Goal: Check status: Check status

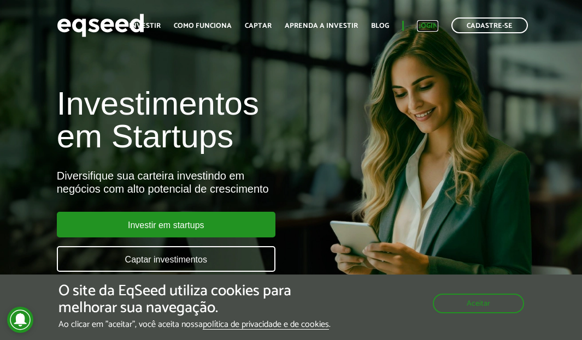
click at [427, 22] on link "Login" at bounding box center [427, 25] width 21 height 7
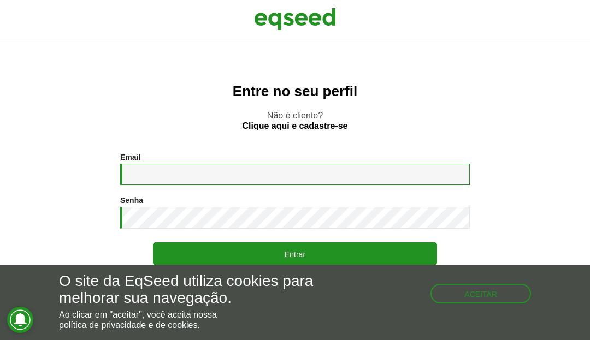
click at [167, 181] on input "Email *" at bounding box center [295, 174] width 350 height 21
type input "**********"
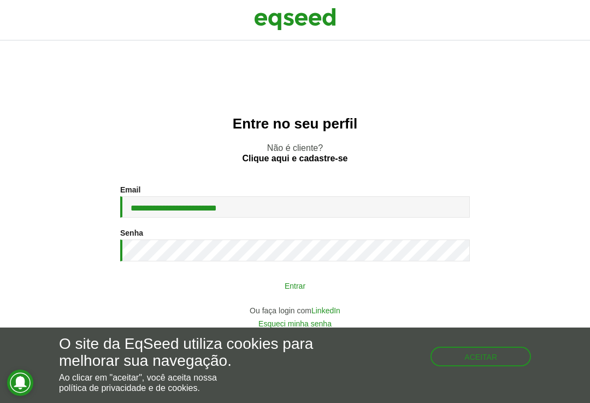
click at [282, 282] on button "Entrar" at bounding box center [295, 285] width 284 height 21
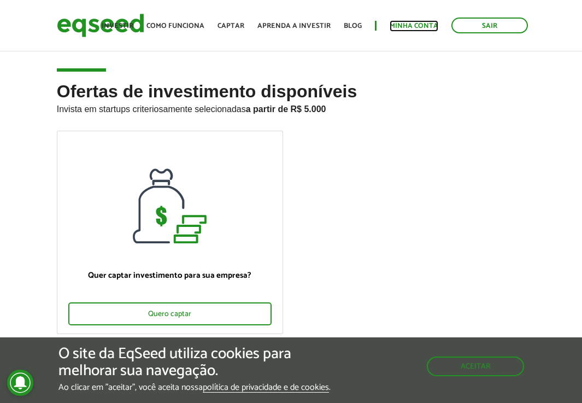
click at [435, 27] on link "Minha conta" at bounding box center [414, 25] width 49 height 7
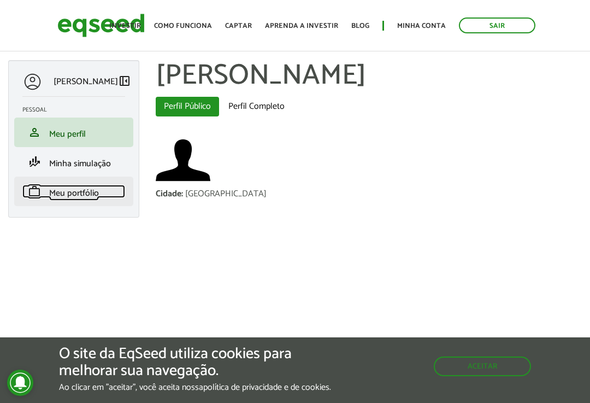
click at [70, 190] on span "Meu portfólio" at bounding box center [74, 193] width 50 height 15
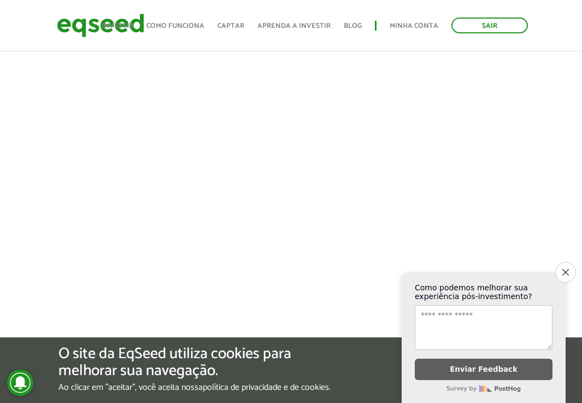
scroll to position [328, 0]
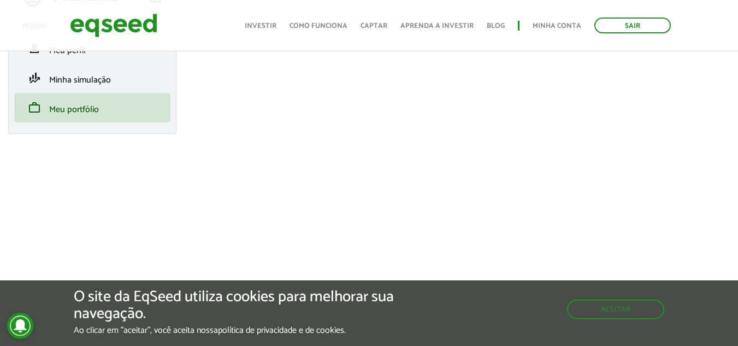
scroll to position [109, 0]
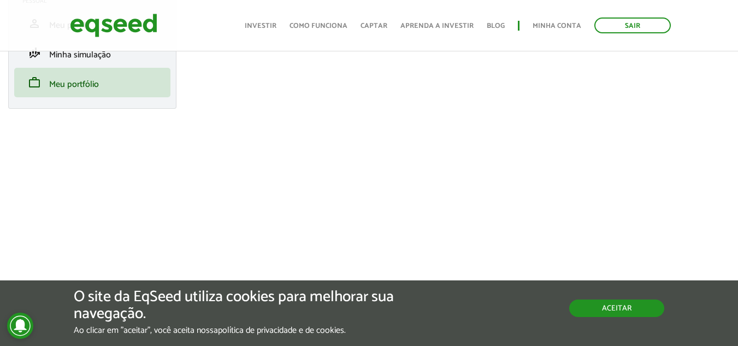
click at [581, 308] on button "Aceitar" at bounding box center [616, 307] width 95 height 17
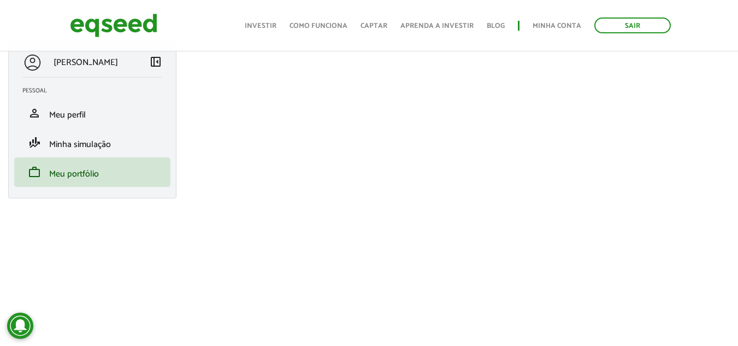
scroll to position [0, 0]
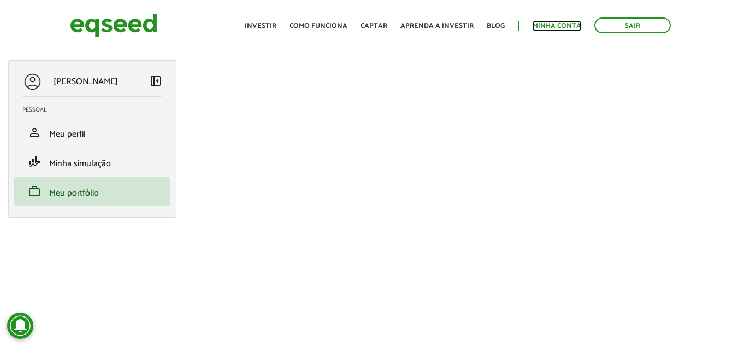
click at [564, 22] on link "Minha conta" at bounding box center [557, 25] width 49 height 7
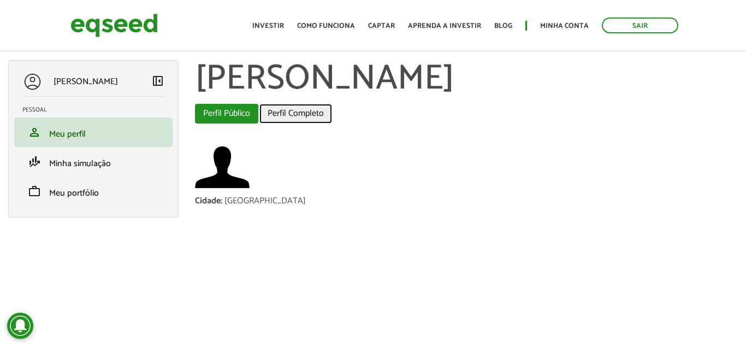
click at [295, 110] on link "Perfil Completo" at bounding box center [296, 114] width 73 height 20
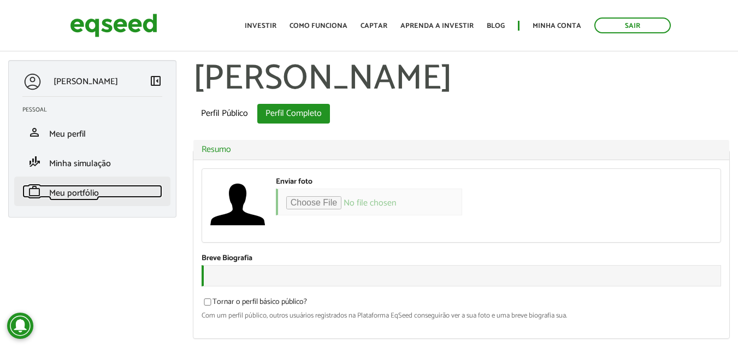
click at [74, 197] on span "Meu portfólio" at bounding box center [74, 193] width 50 height 15
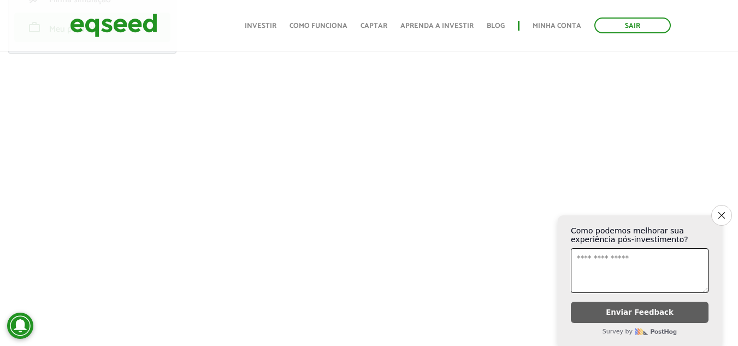
scroll to position [219, 0]
click at [726, 209] on button "Close survey" at bounding box center [721, 215] width 23 height 23
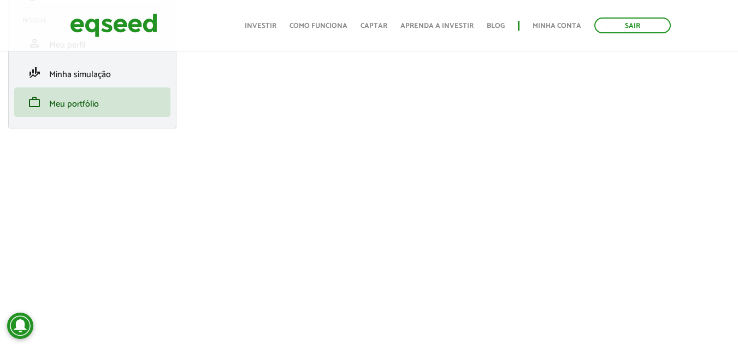
scroll to position [62, 0]
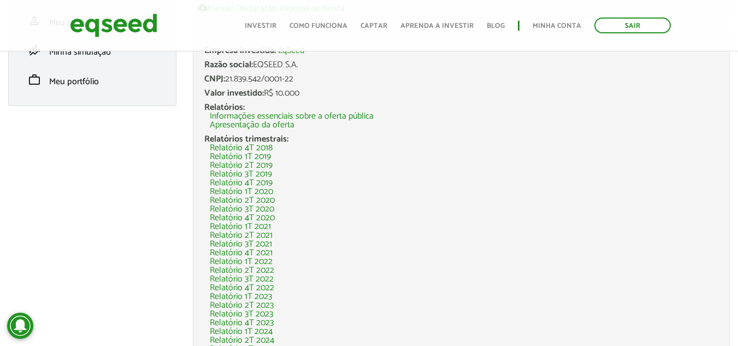
scroll to position [223, 0]
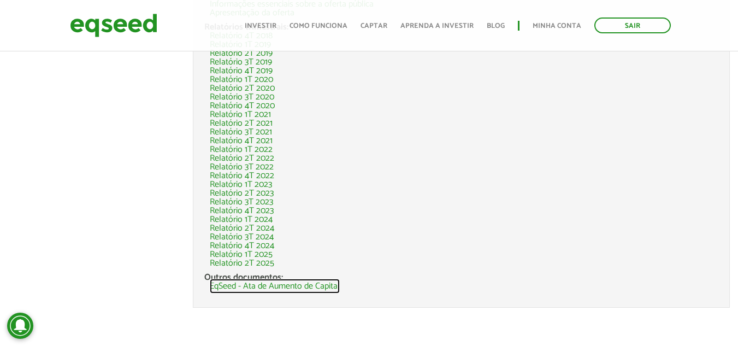
click at [300, 287] on link "EqSeed - Ata de Aumento de Capital" at bounding box center [275, 286] width 130 height 9
